Goal: Task Accomplishment & Management: Manage account settings

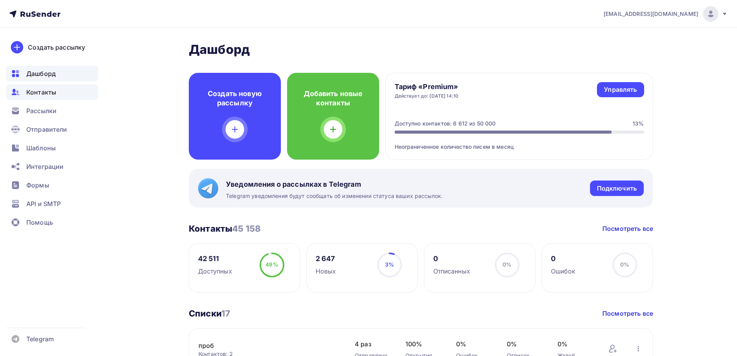
click at [37, 86] on div "Контакты" at bounding box center [52, 91] width 92 height 15
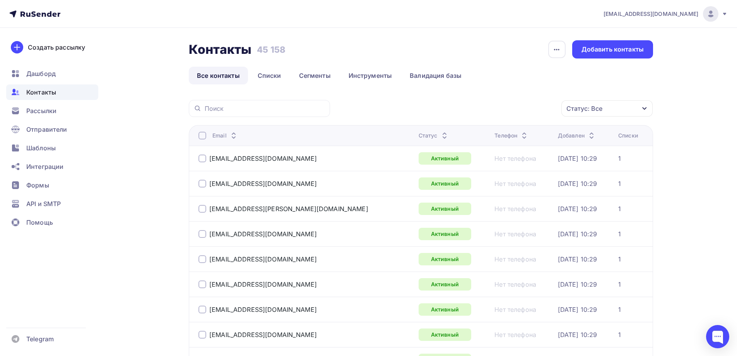
click at [616, 100] on button "Статус: Все" at bounding box center [607, 108] width 92 height 17
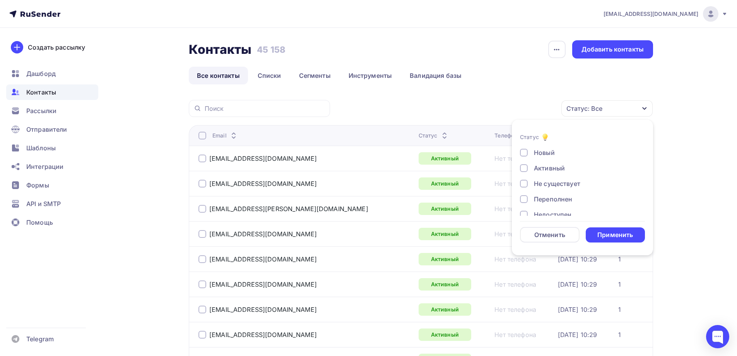
click at [556, 187] on div "Не существует" at bounding box center [557, 183] width 46 height 9
click at [556, 199] on div "Переполнен" at bounding box center [553, 198] width 38 height 9
click at [556, 180] on div "Недоступен" at bounding box center [553, 175] width 38 height 9
click at [554, 191] on div "Отписан" at bounding box center [547, 191] width 27 height 9
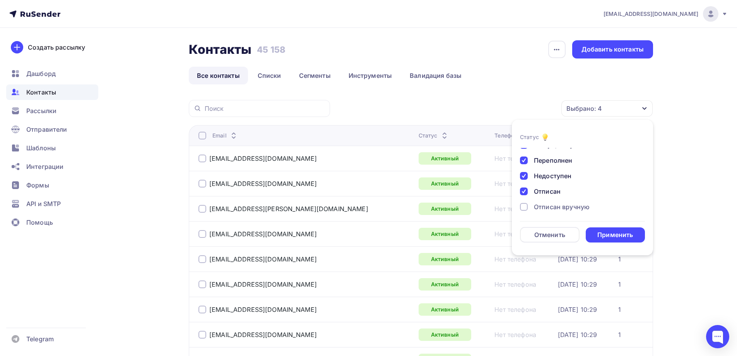
click at [553, 205] on div "Отписан вручную" at bounding box center [562, 206] width 56 height 9
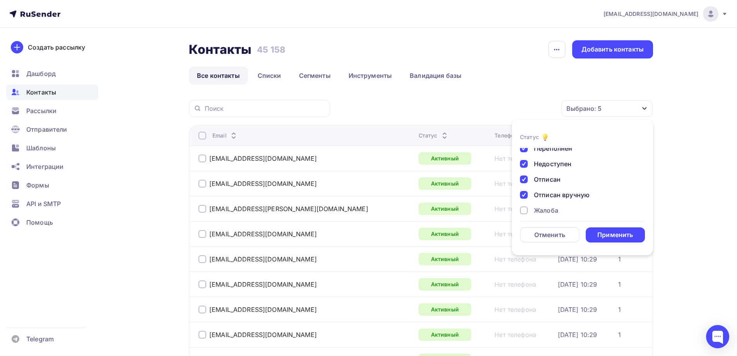
scroll to position [56, 0]
click at [555, 202] on div "Жалоба" at bounding box center [546, 204] width 24 height 9
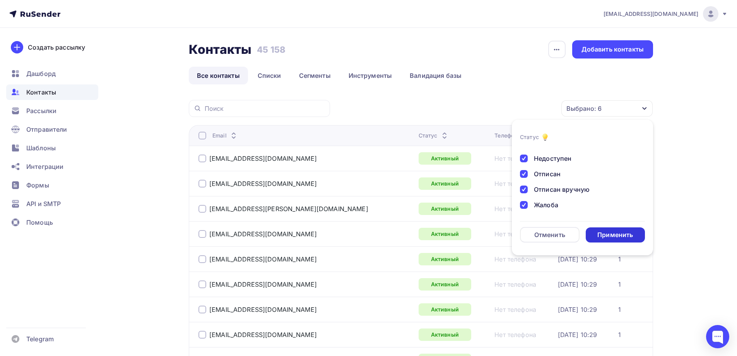
click at [615, 236] on div "Применить" at bounding box center [615, 234] width 36 height 9
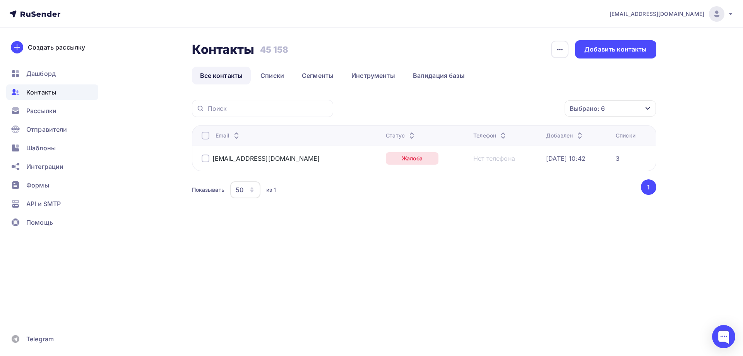
click at [205, 160] on div at bounding box center [206, 158] width 8 height 8
click at [506, 107] on div "Действие" at bounding box center [507, 108] width 102 height 15
click at [493, 159] on div "Удалить" at bounding box center [507, 161] width 84 height 9
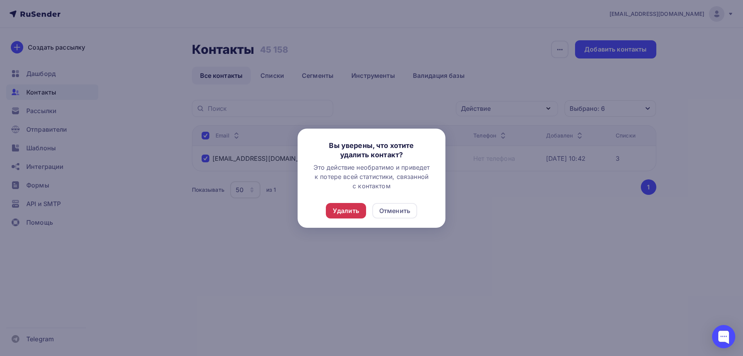
click at [352, 208] on div "Удалить" at bounding box center [346, 210] width 26 height 9
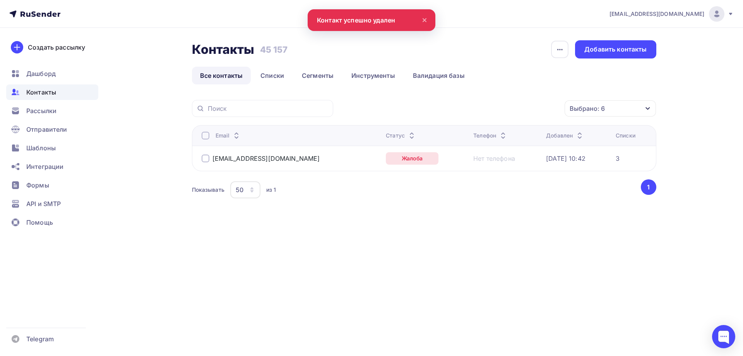
click at [218, 73] on link "Все контакты" at bounding box center [221, 76] width 59 height 18
click at [216, 159] on div "[EMAIL_ADDRESS][DOMAIN_NAME]" at bounding box center [266, 158] width 108 height 8
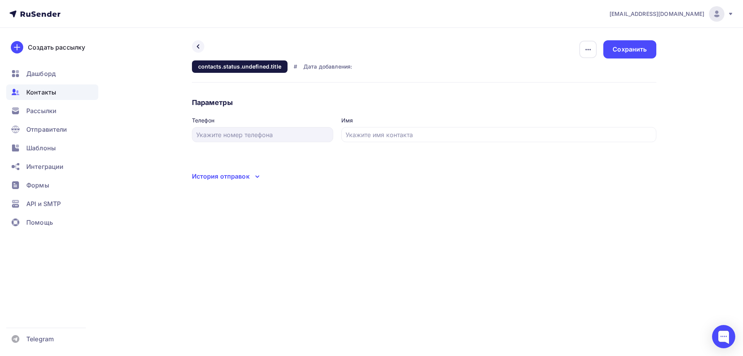
click at [55, 90] on span "Контакты" at bounding box center [41, 91] width 30 height 9
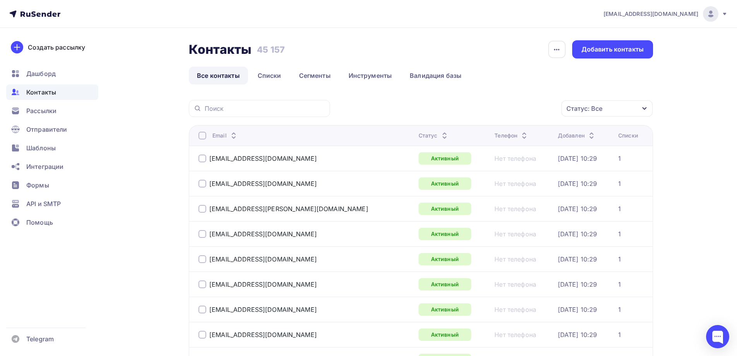
click at [40, 3] on nav "[EMAIL_ADDRESS][DOMAIN_NAME] Аккаунт Тарифы Выйти Создать рассылку [GEOGRAPHIC_…" at bounding box center [368, 14] width 737 height 28
click at [41, 11] on icon at bounding box center [34, 13] width 51 height 9
